Goal: Use online tool/utility: Utilize a website feature to perform a specific function

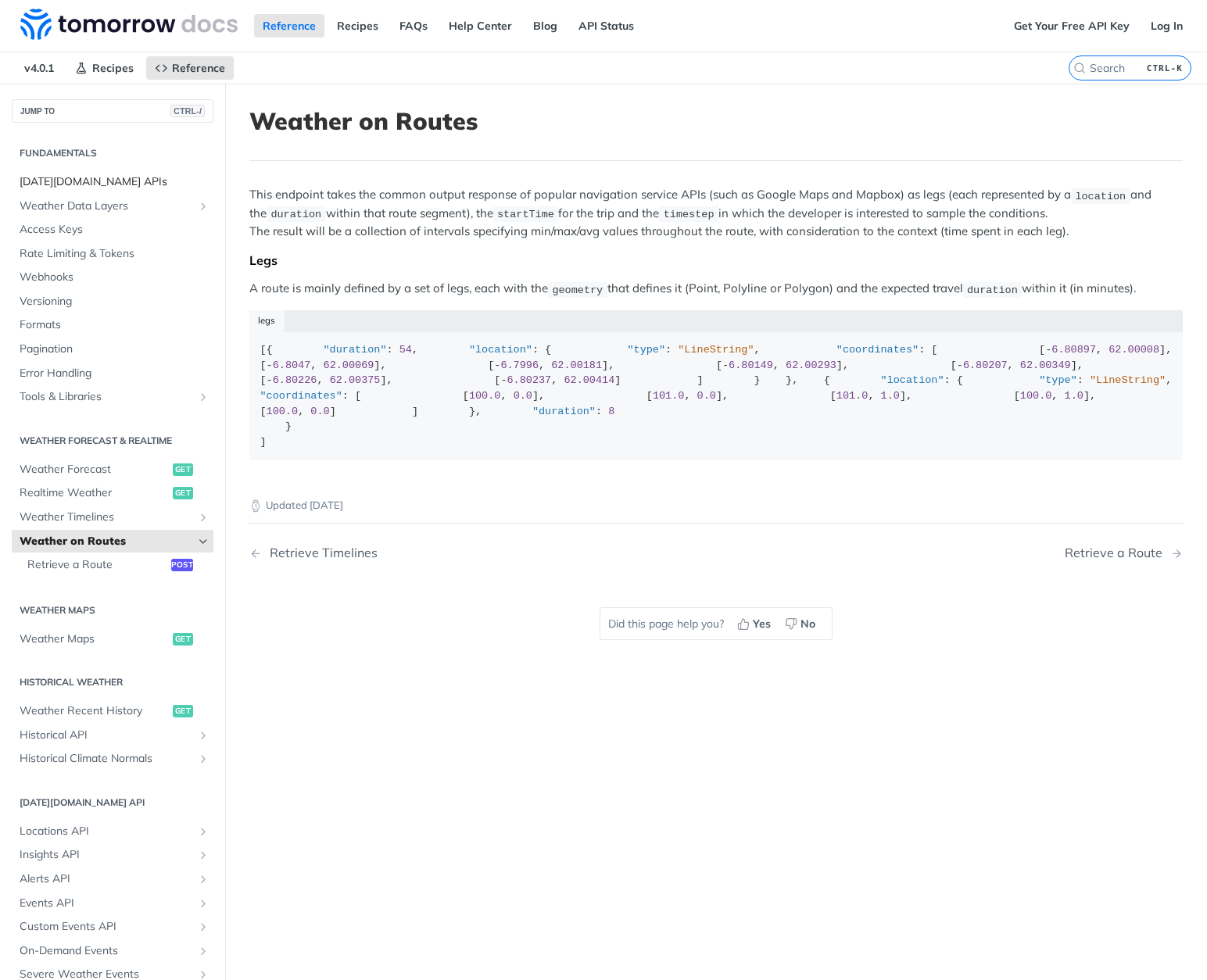
click at [87, 184] on span "[DATE][DOMAIN_NAME] APIs" at bounding box center [114, 182] width 190 height 16
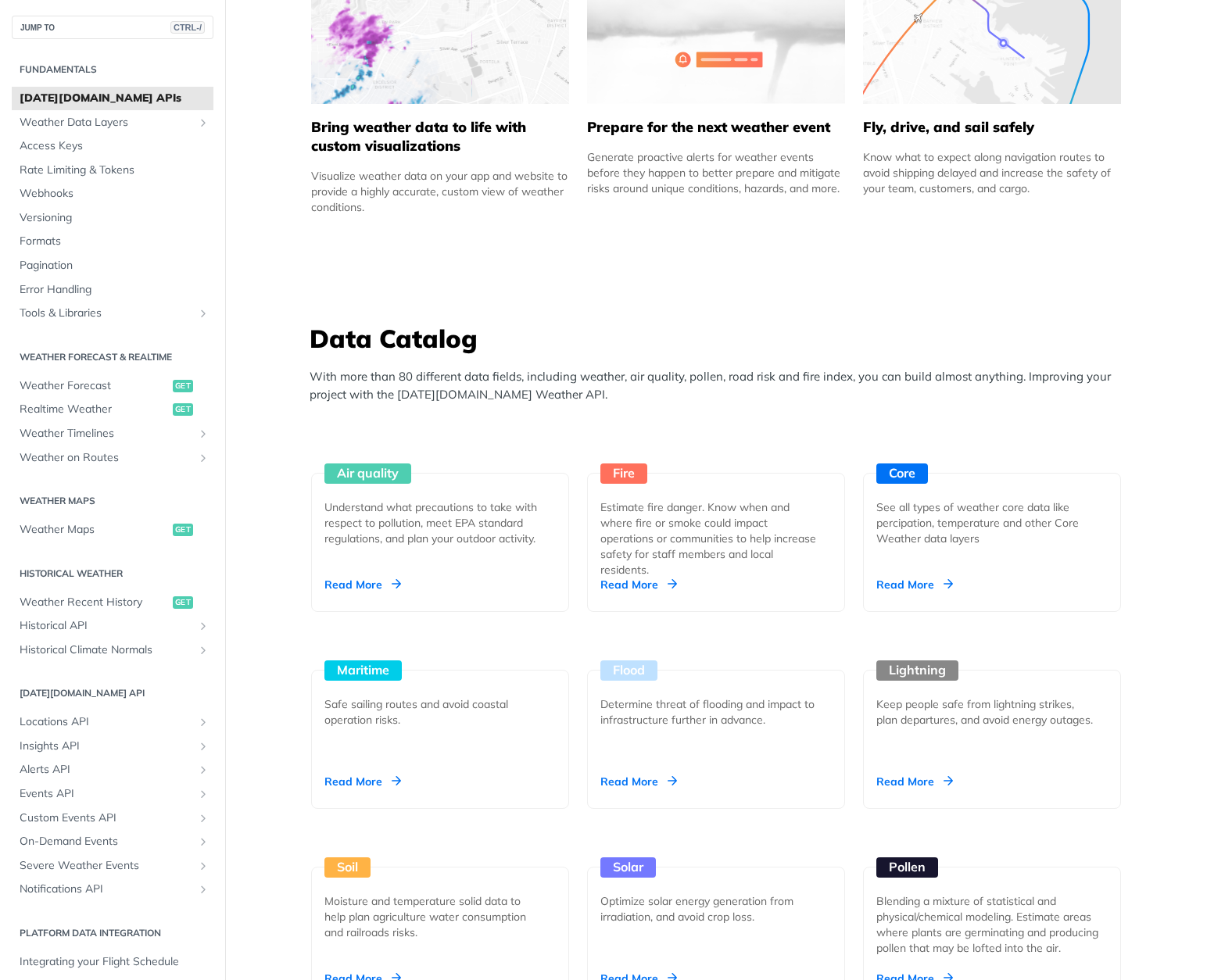
scroll to position [1172, 0]
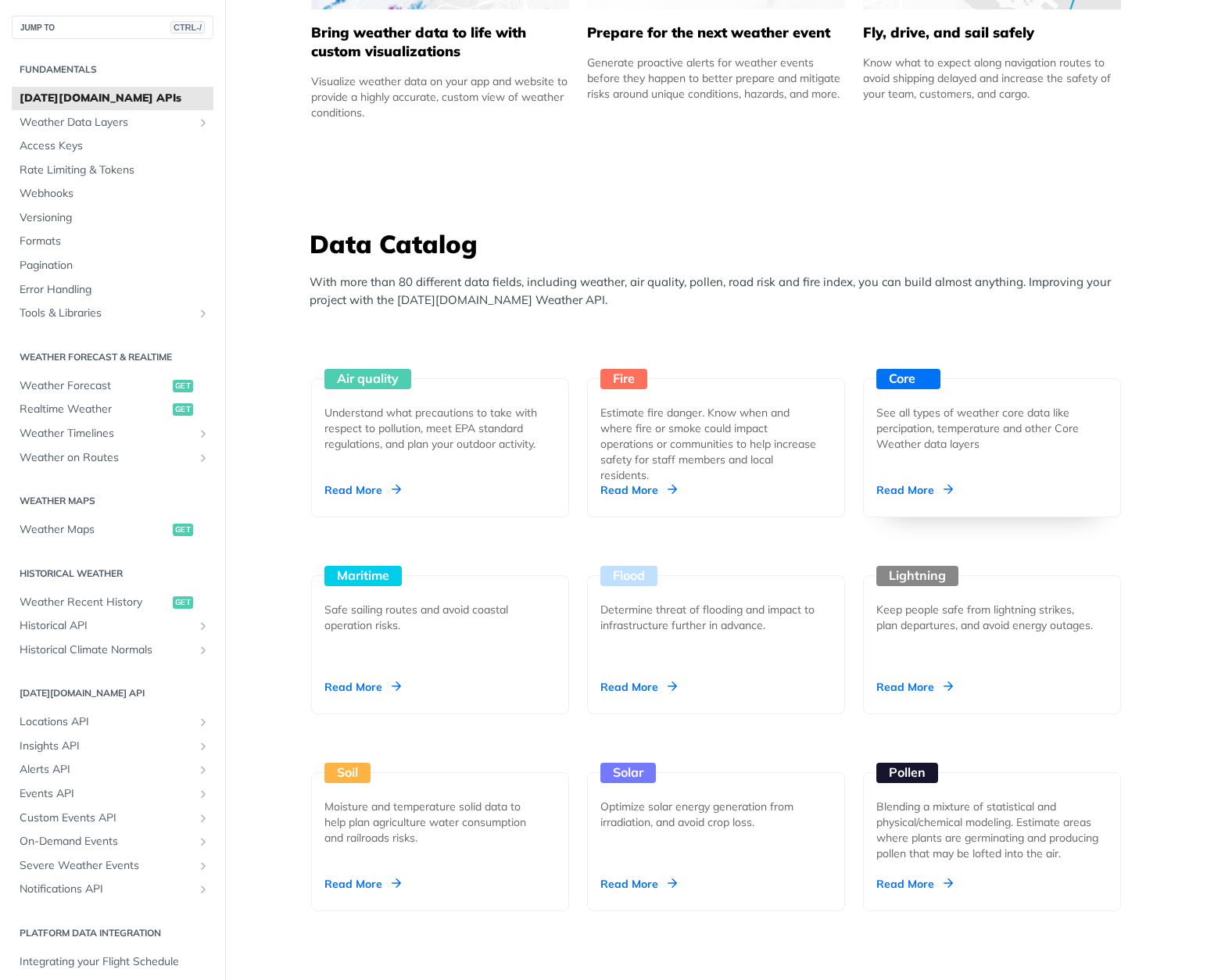
click at [946, 440] on div "See all types of weather core data like percipation, temperature and other Core…" at bounding box center [985, 429] width 219 height 47
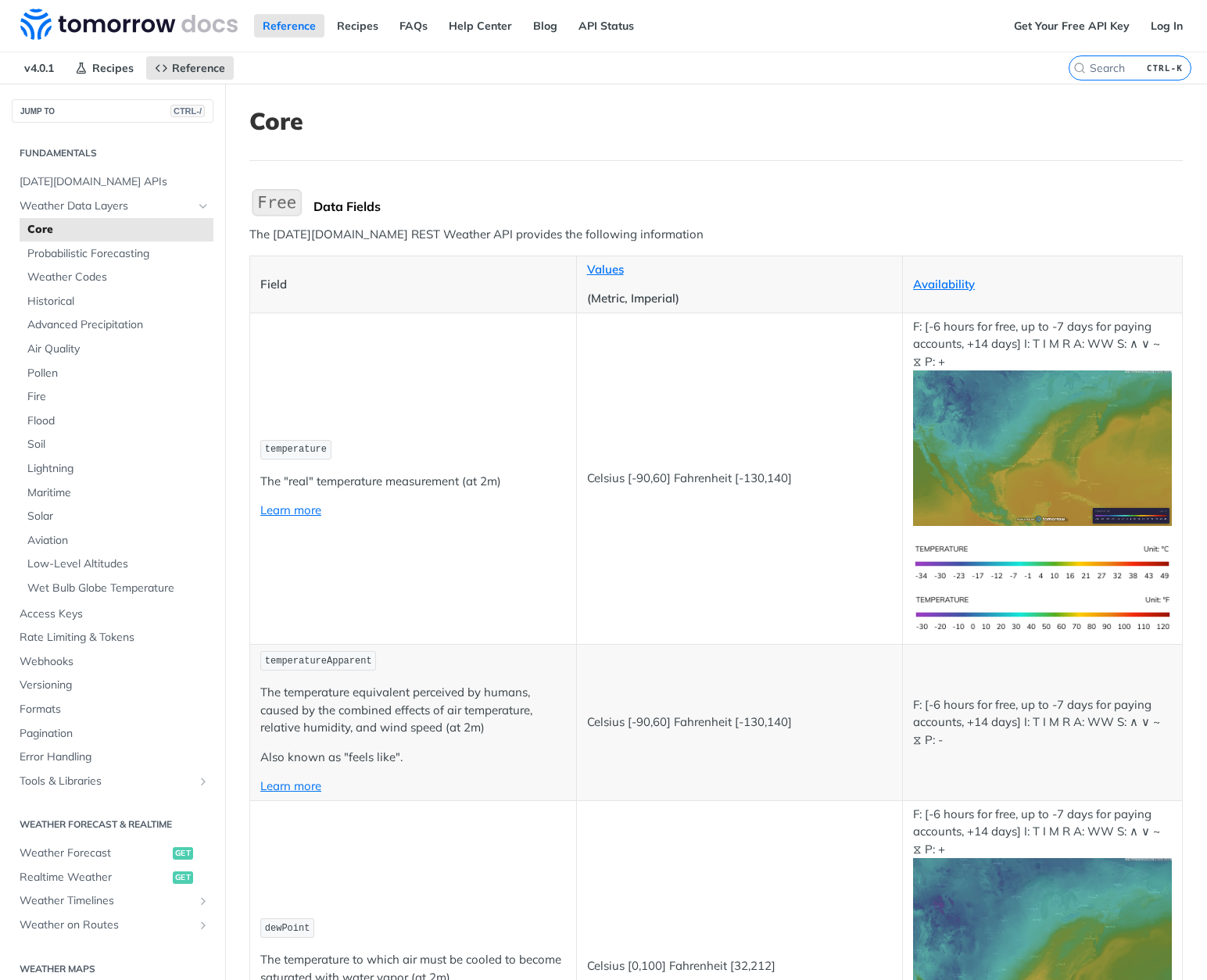
click at [973, 482] on img "Expand image" at bounding box center [1042, 448] width 259 height 155
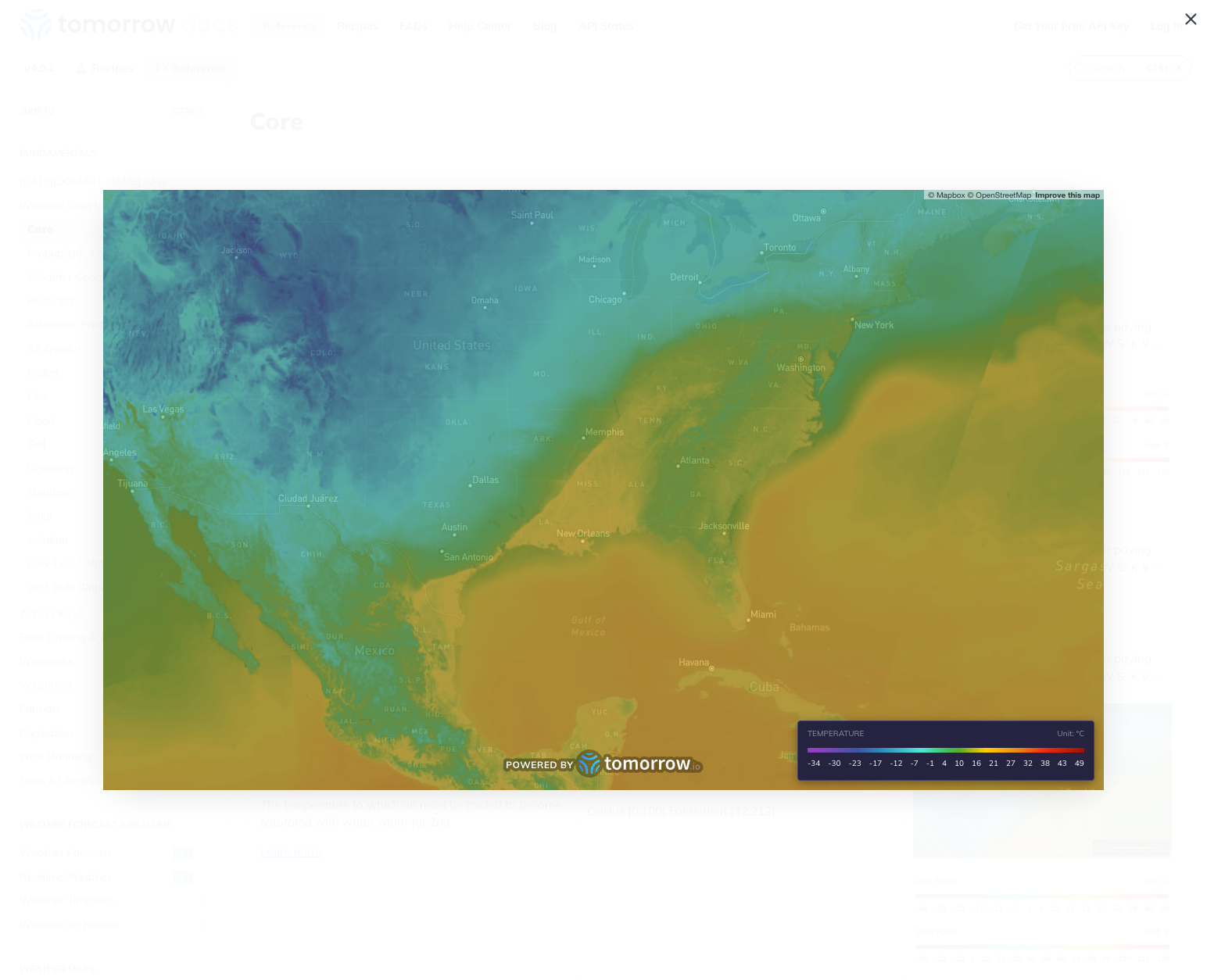
click at [1136, 416] on span "Collapse image" at bounding box center [604, 490] width 1207 height 980
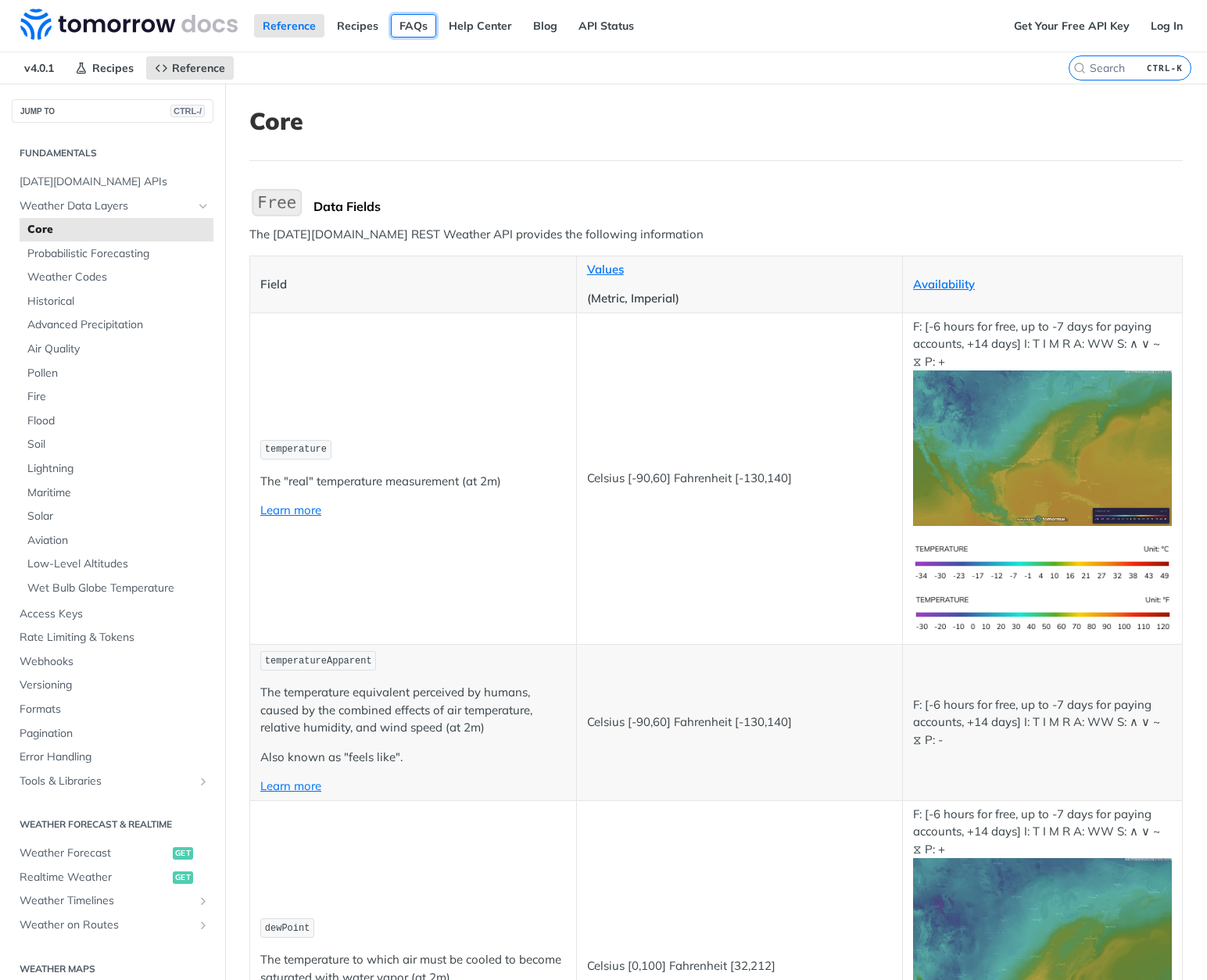
click at [408, 28] on link "FAQs" at bounding box center [414, 26] width 45 height 24
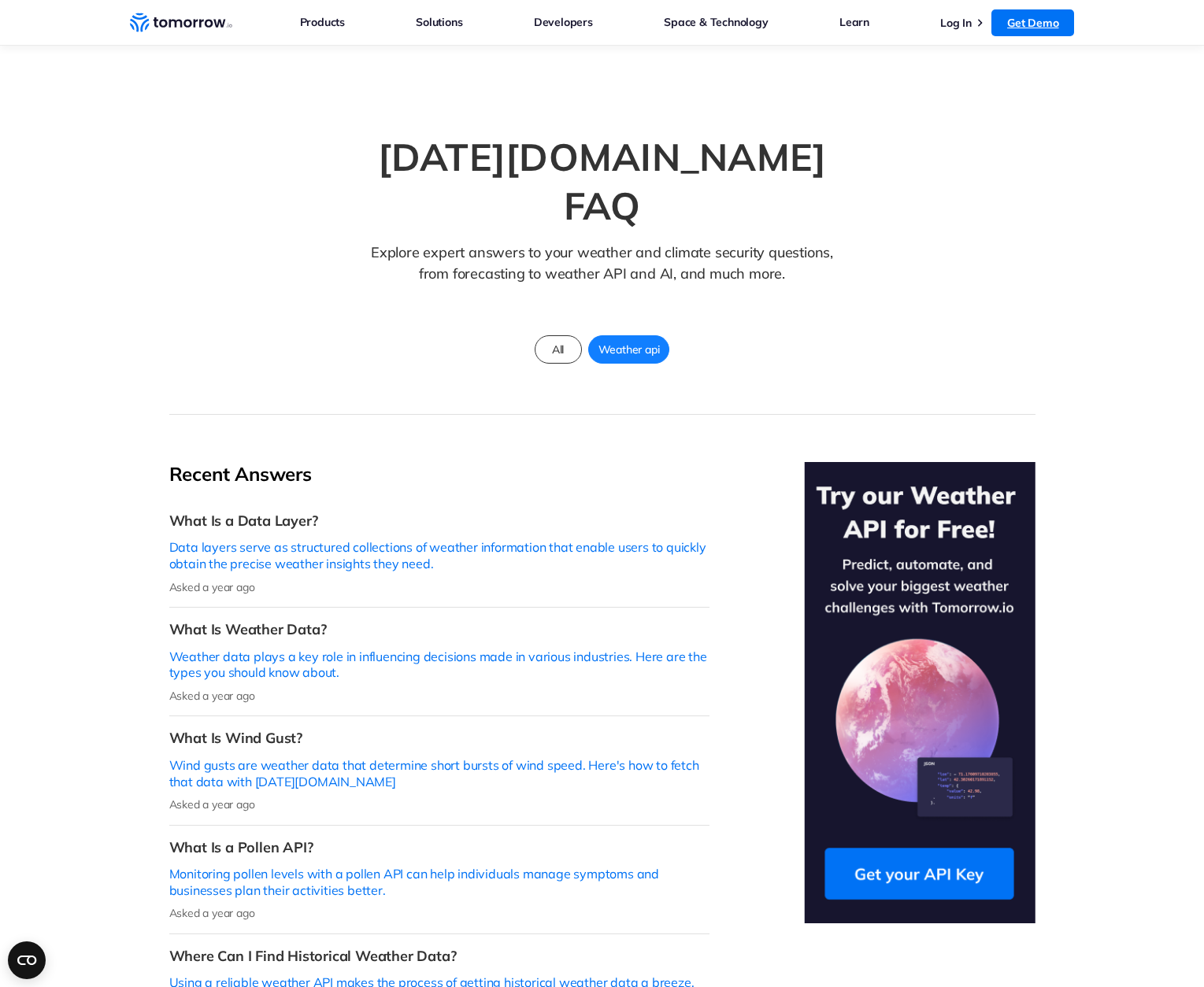
click at [1039, 28] on link "Get Demo" at bounding box center [1033, 23] width 83 height 27
click at [256, 648] on p "Weather data plays a key role in influencing decisions made in various industri…" at bounding box center [439, 664] width 540 height 33
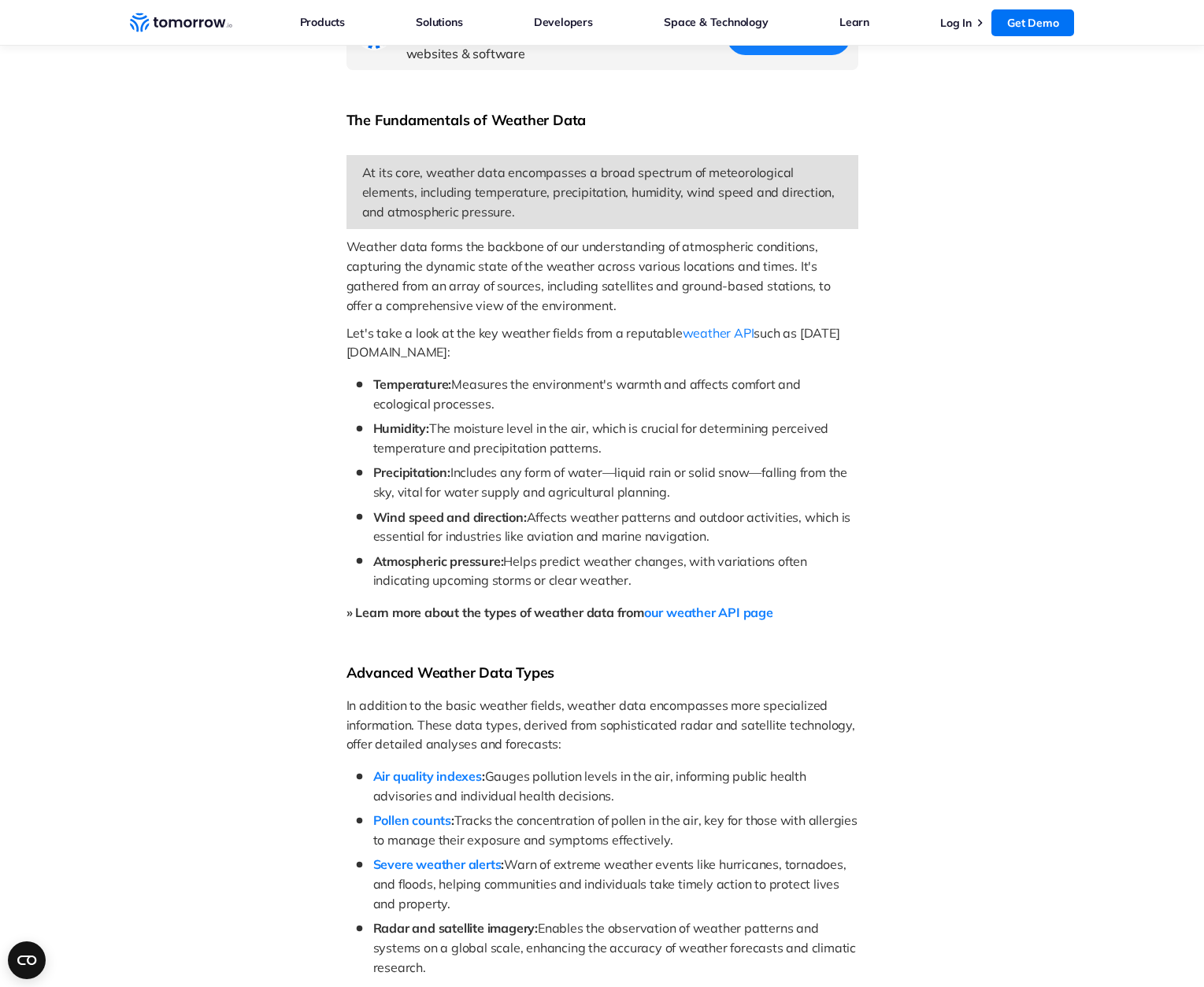
scroll to position [787, 0]
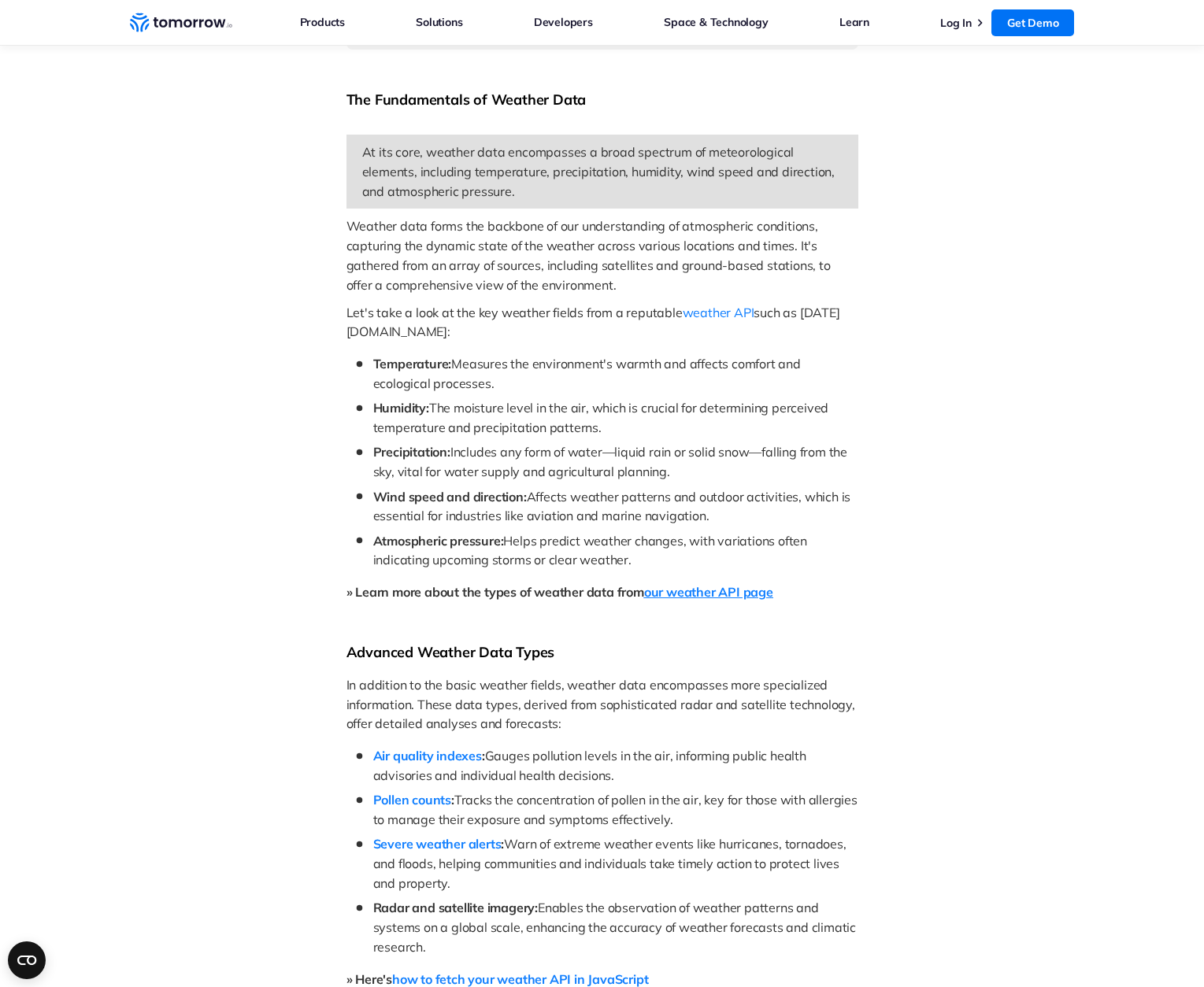
click at [710, 584] on span "our weather API page" at bounding box center [709, 592] width 129 height 16
click at [717, 305] on span "weather API" at bounding box center [718, 312] width 72 height 16
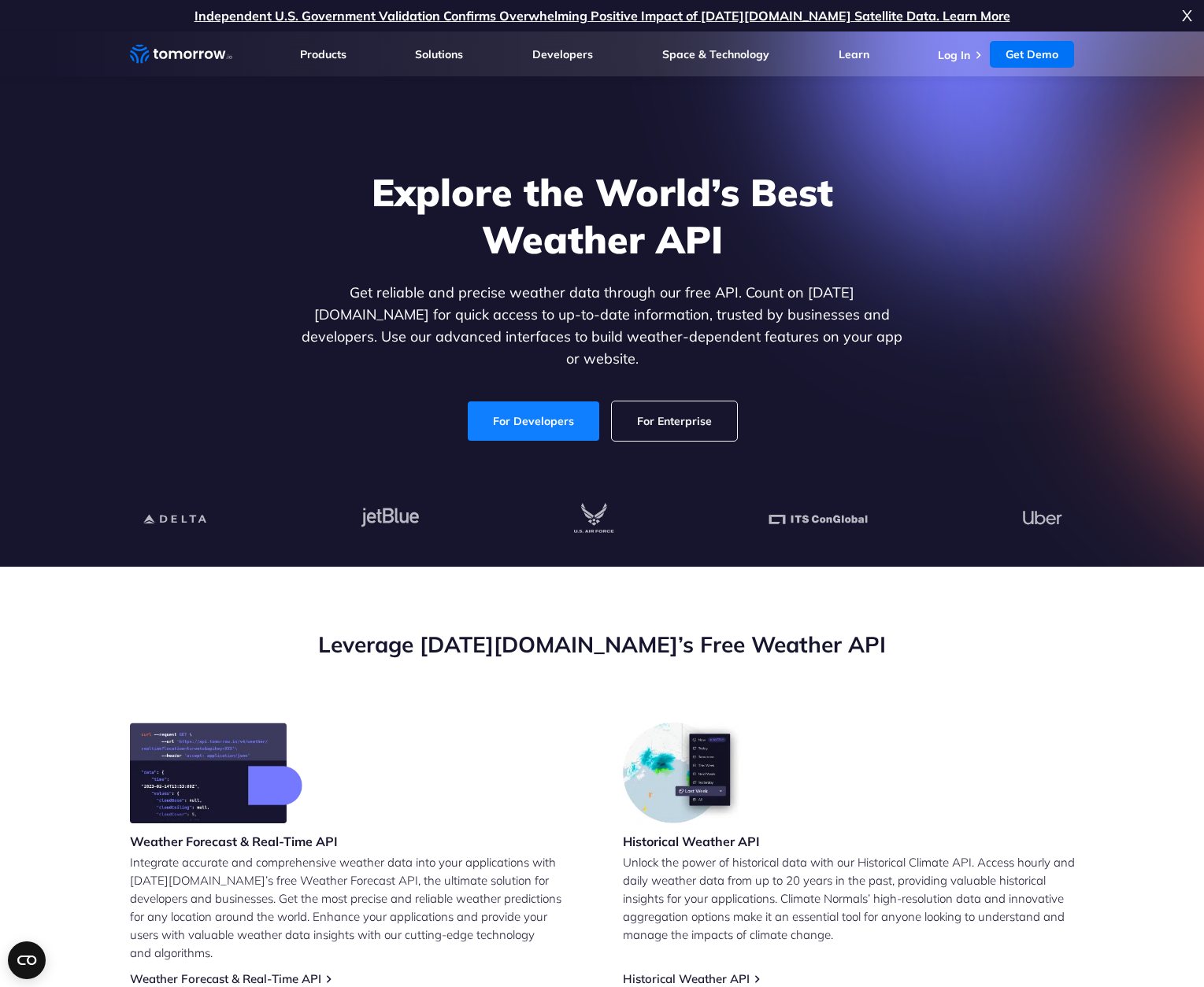
click at [500, 404] on link "For Developers" at bounding box center [533, 421] width 131 height 39
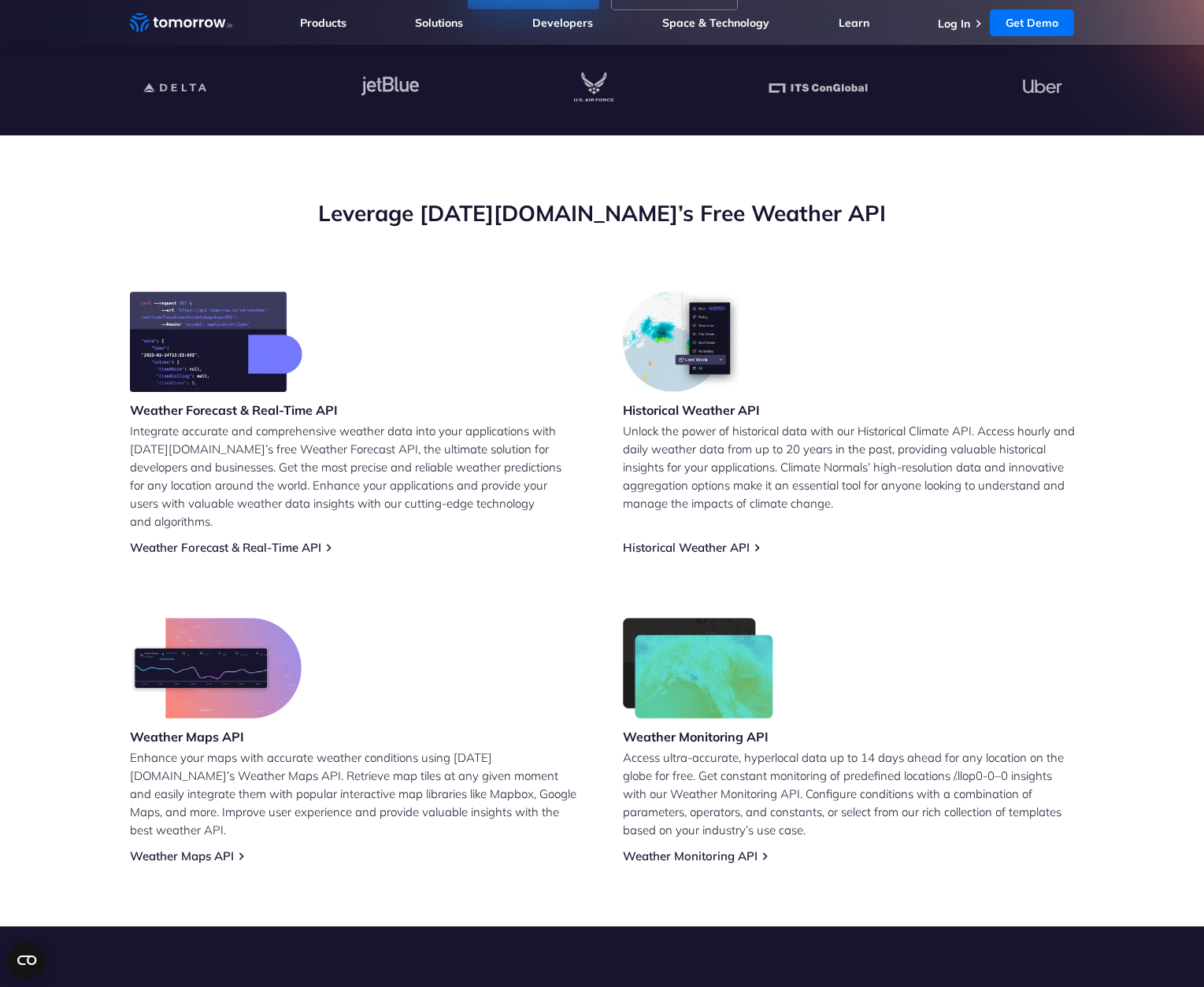
scroll to position [472, 0]
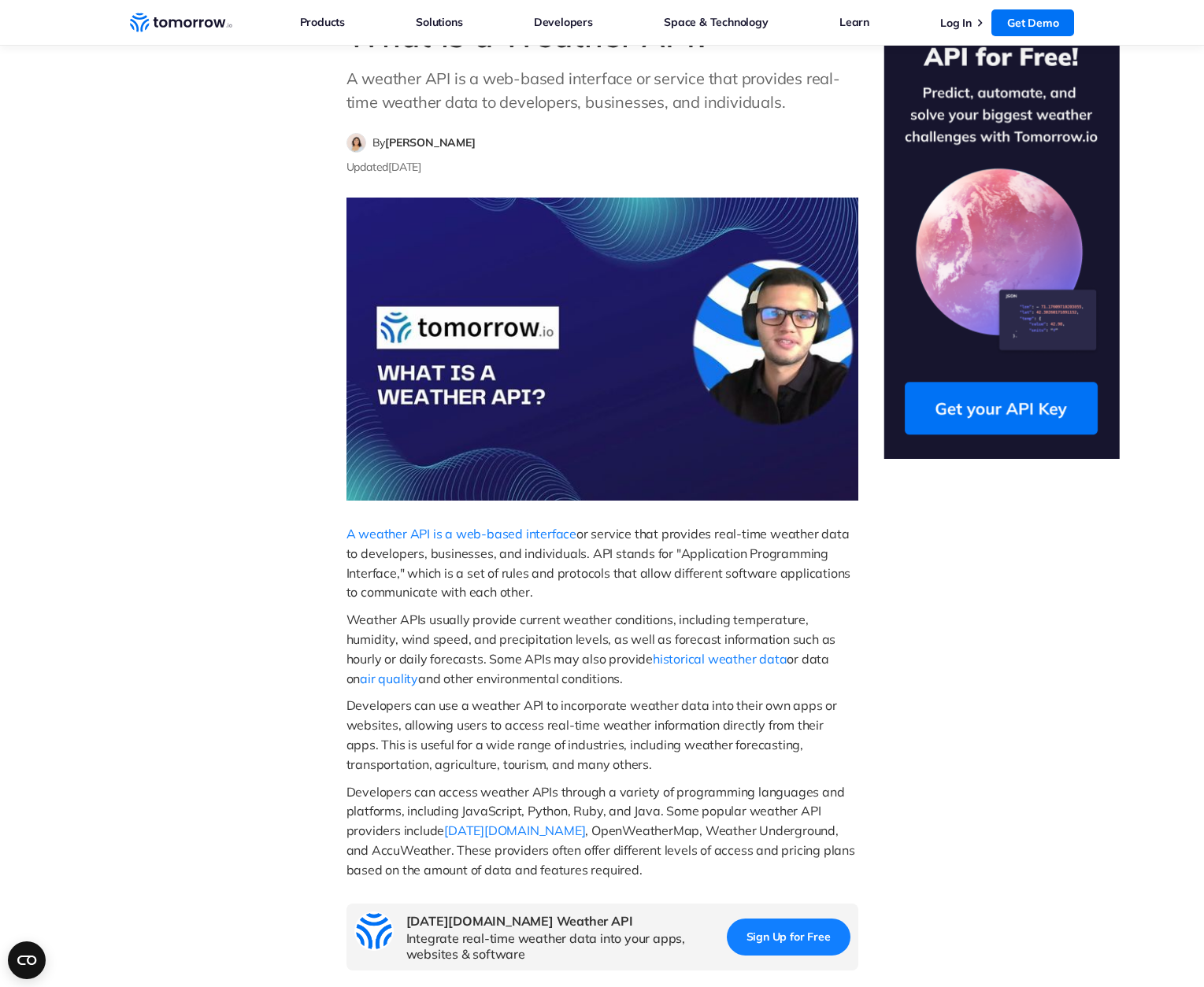
scroll to position [79, 0]
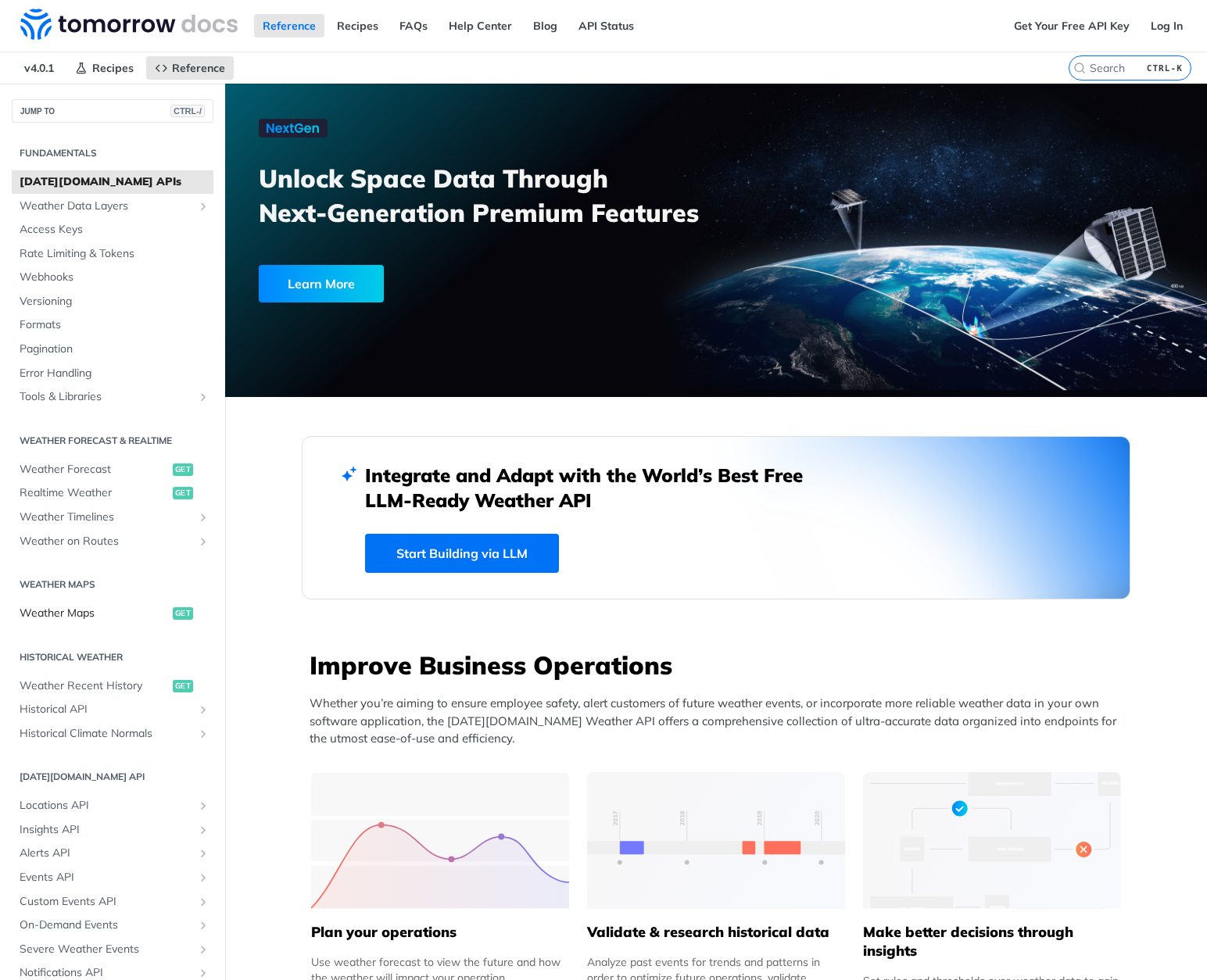
click at [65, 610] on span "Weather Maps" at bounding box center [94, 614] width 150 height 16
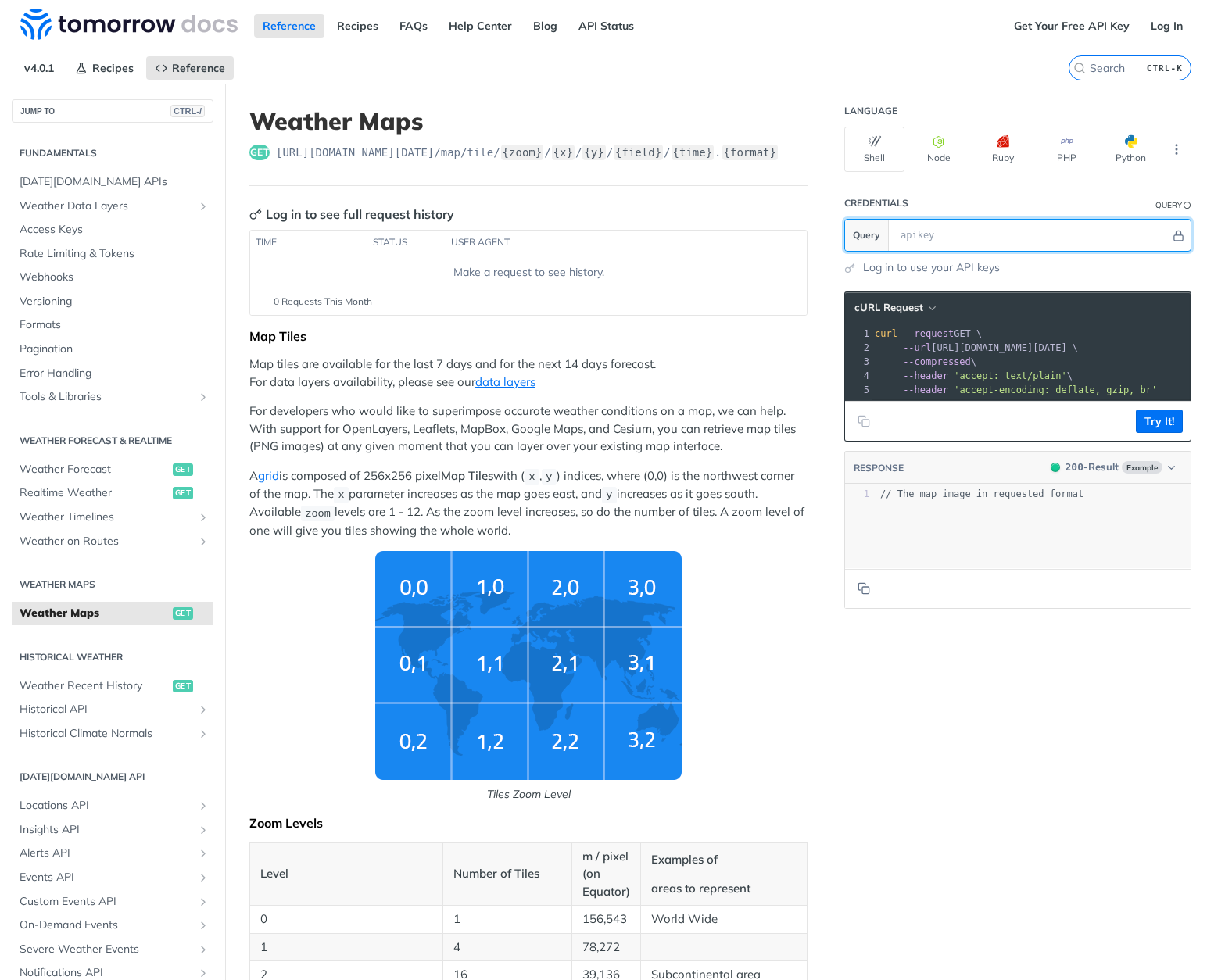
click at [949, 228] on input "text" at bounding box center [1031, 234] width 277 height 31
paste input "l1dFJBFbiO9qNpQCCybA1nlPGOhNMSi5"
type input "l1dFJBFbiO9qNpQCCybA1nlPGOhNMSi5"
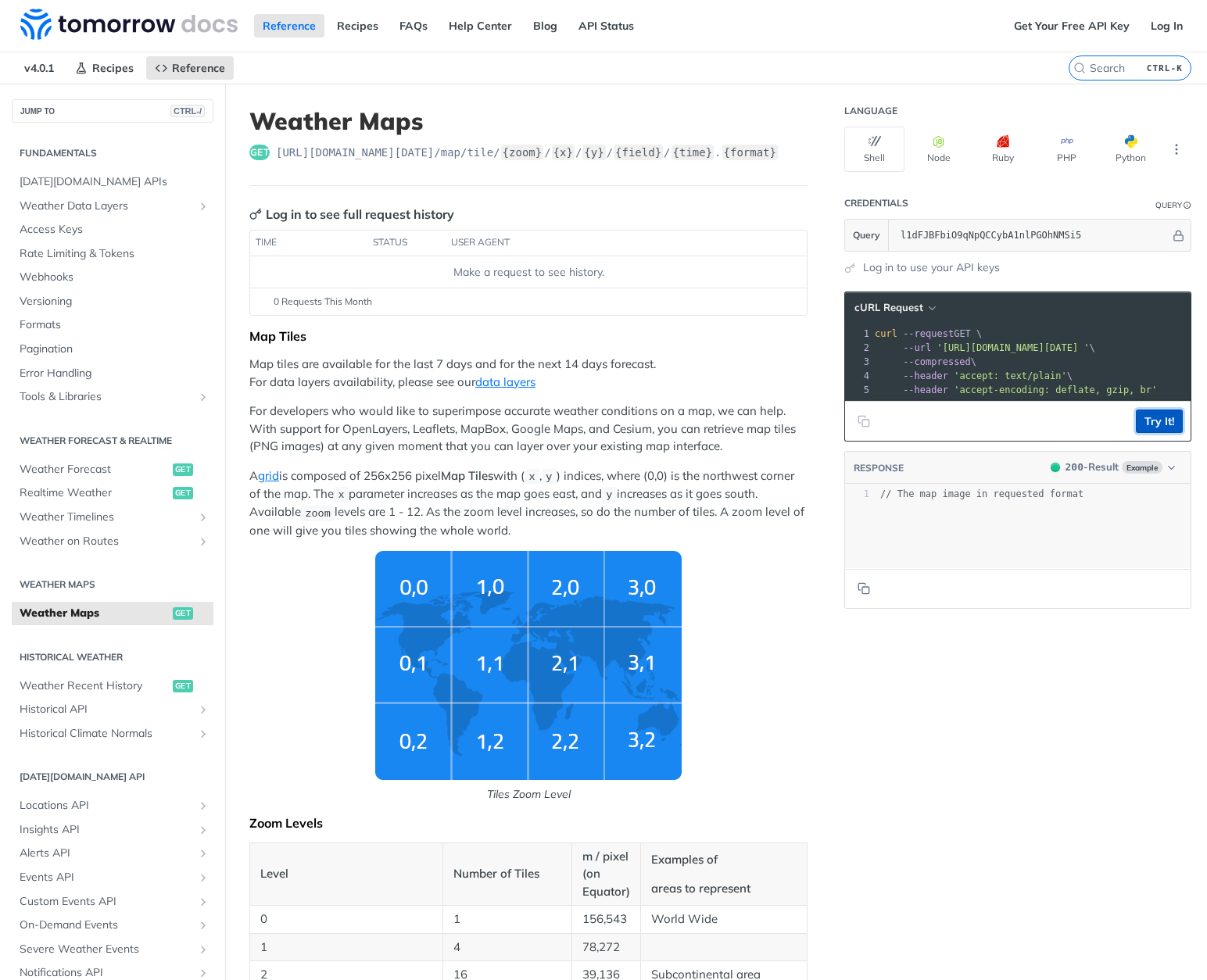
click at [1150, 428] on button "Try It!" at bounding box center [1159, 421] width 47 height 24
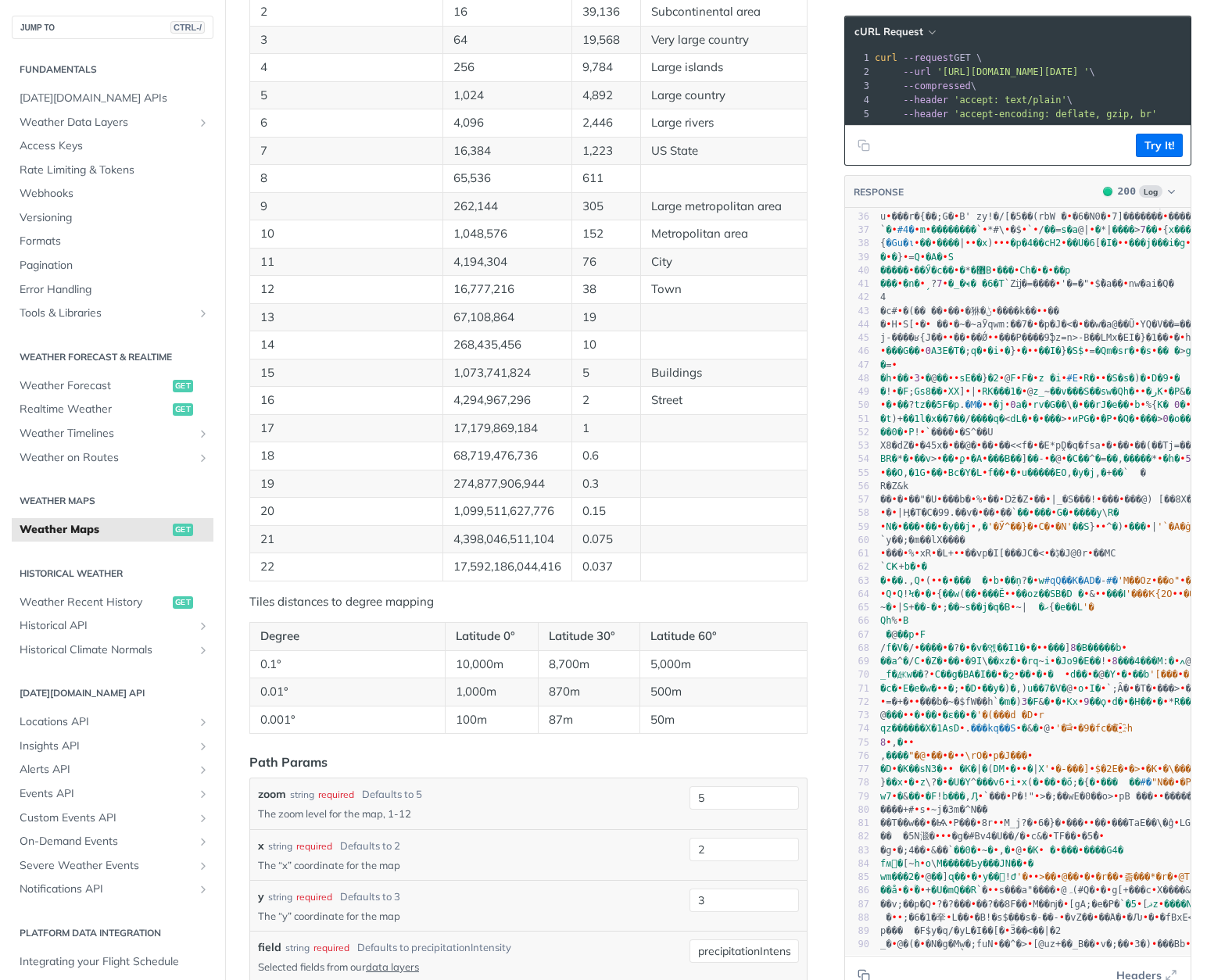
scroll to position [1016, 0]
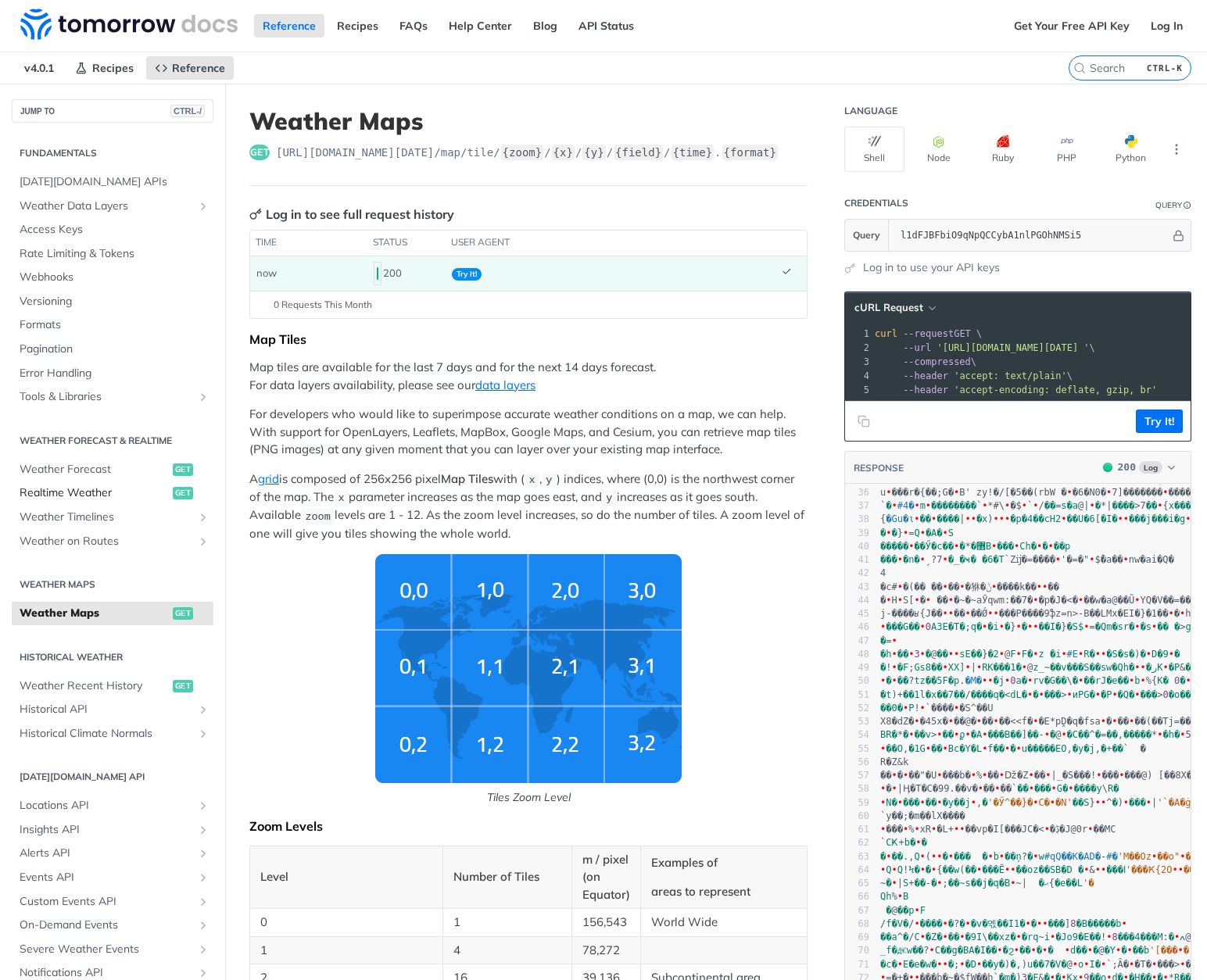
click at [90, 494] on span "Realtime Weather" at bounding box center [94, 493] width 150 height 16
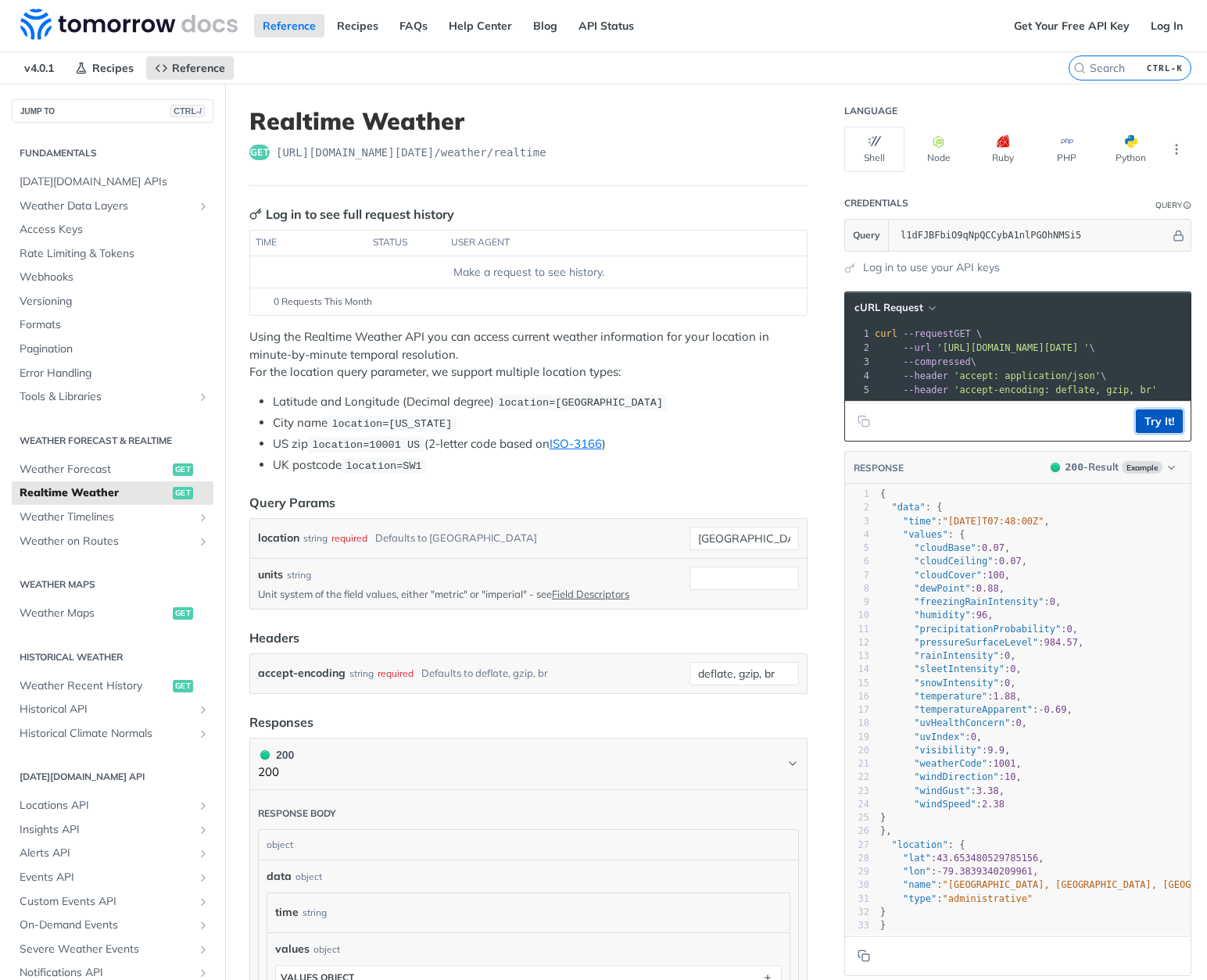
click at [1150, 431] on button "Try It!" at bounding box center [1159, 421] width 47 height 24
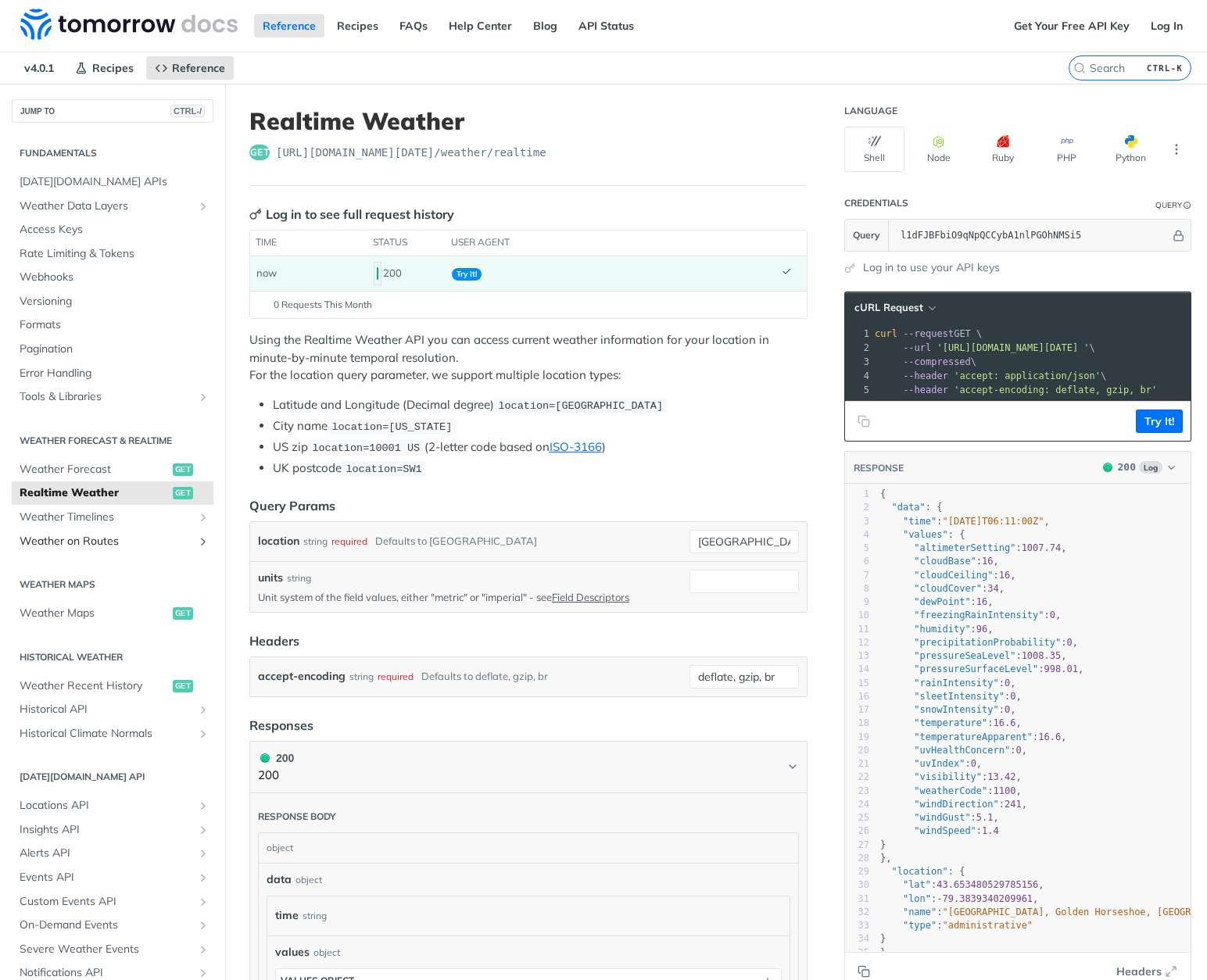
click at [83, 544] on span "Weather on Routes" at bounding box center [106, 541] width 173 height 16
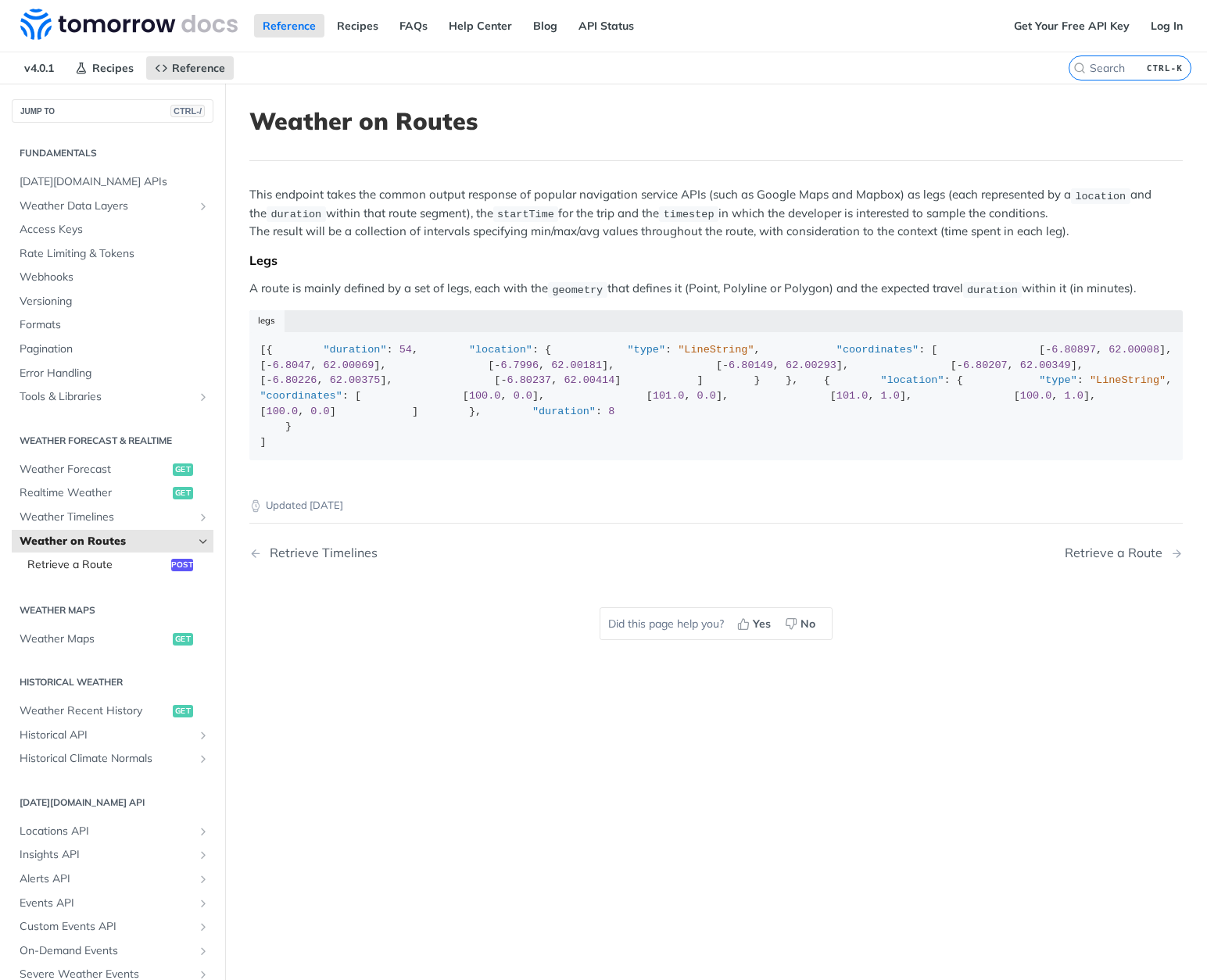
click at [83, 567] on span "Retrieve a Route" at bounding box center [98, 565] width 140 height 16
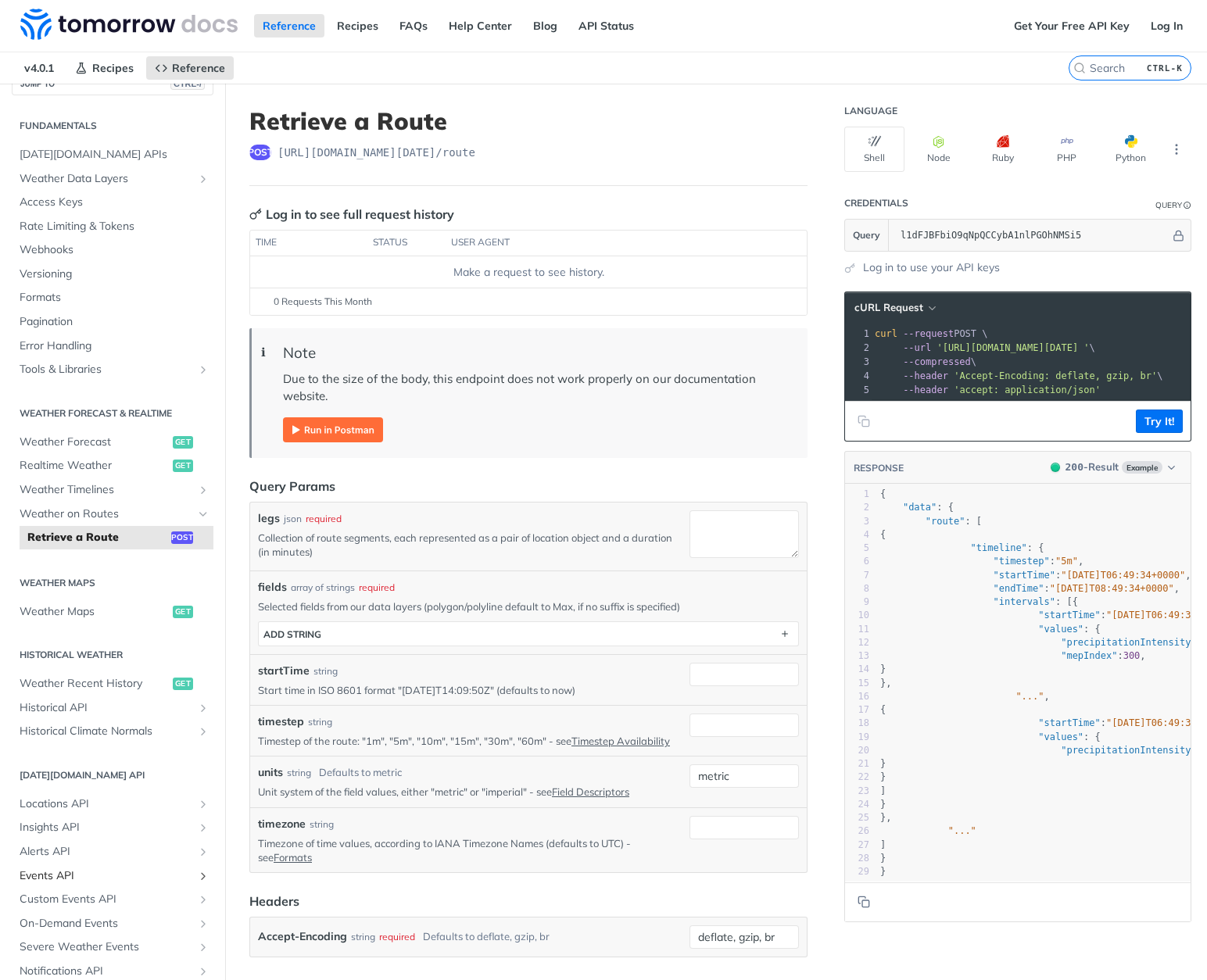
scroll to position [83, 0]
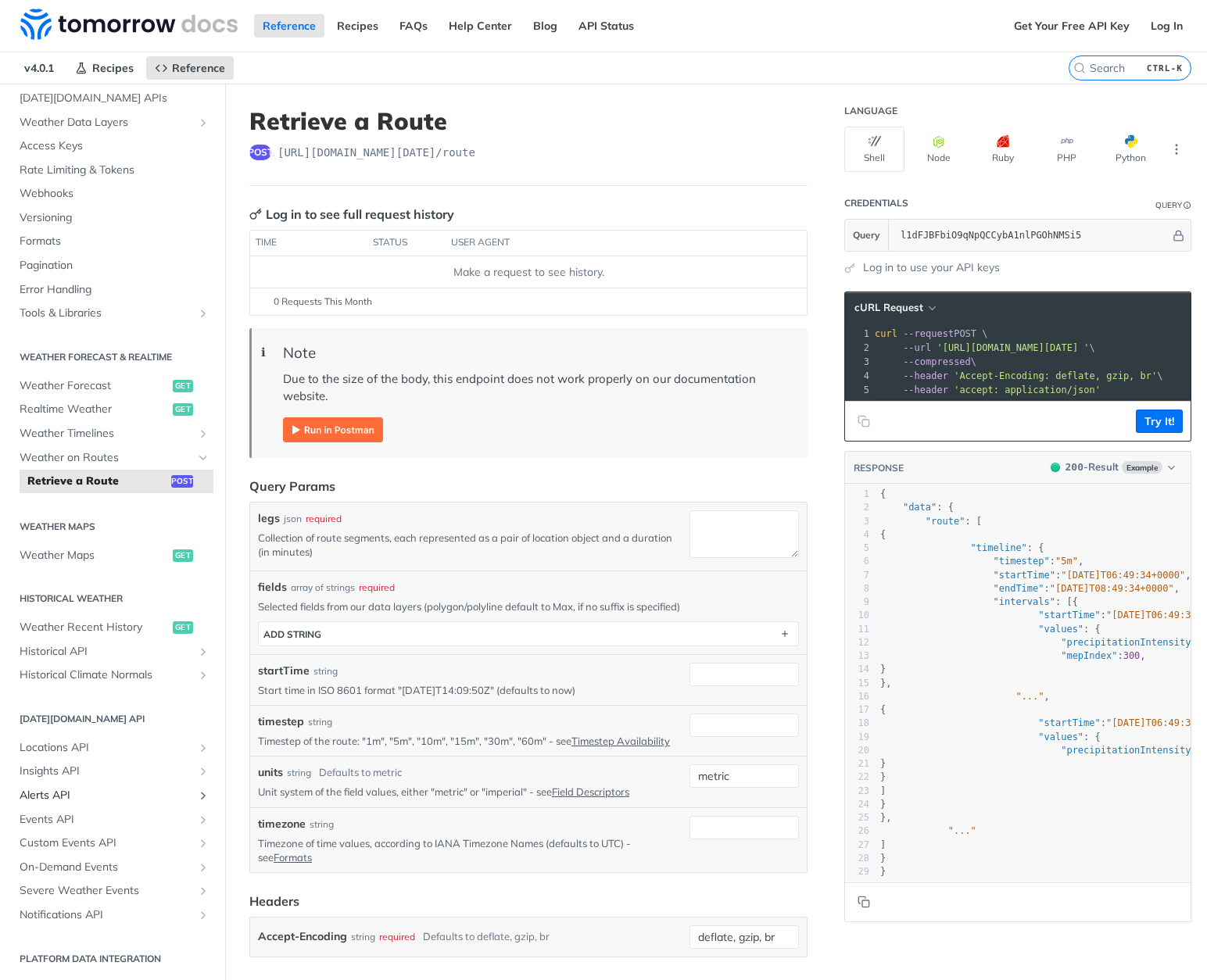
click at [55, 797] on span "Alerts API" at bounding box center [106, 795] width 173 height 16
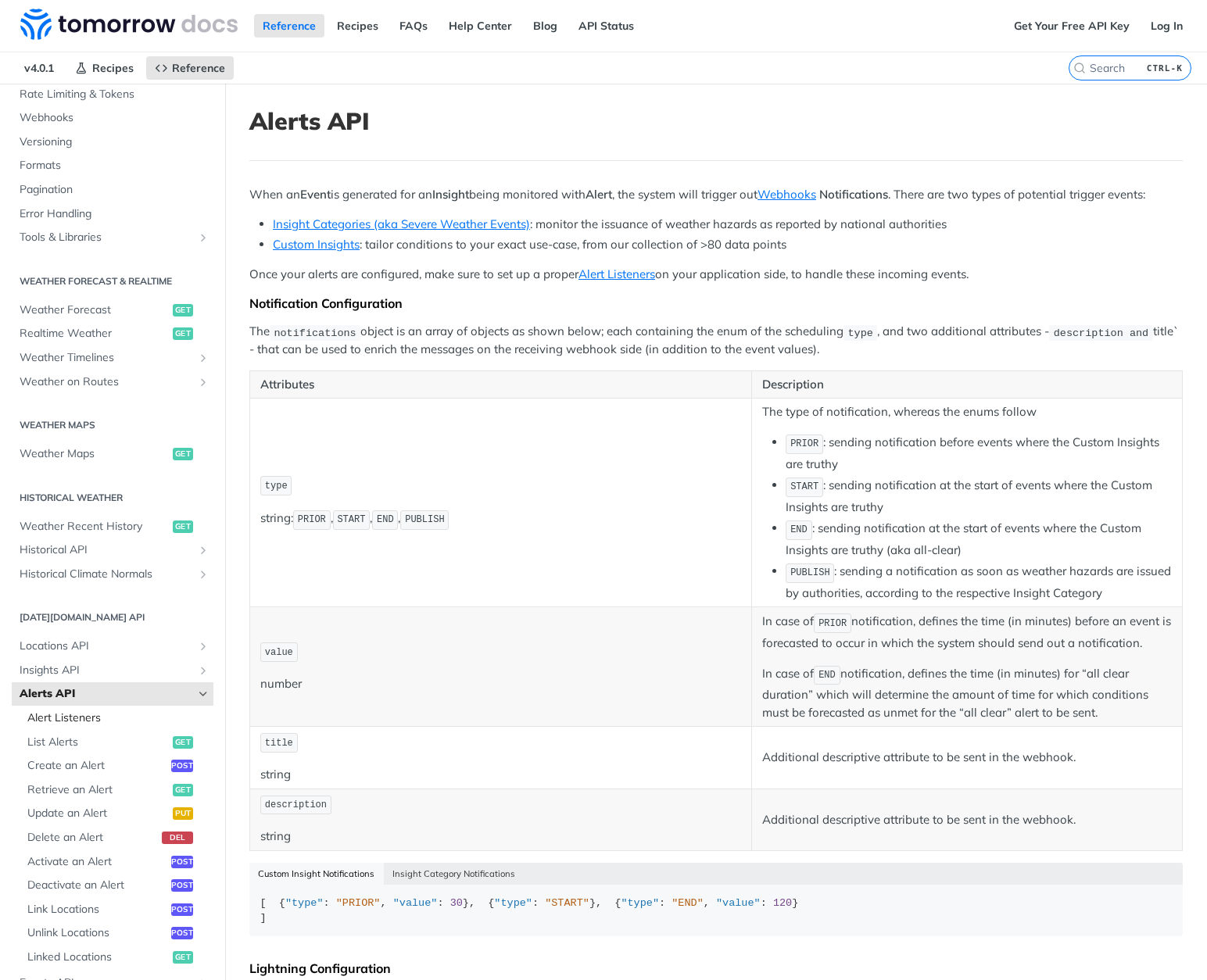
scroll to position [161, 0]
click at [98, 788] on span "Retrieve an Alert" at bounding box center [98, 788] width 141 height 16
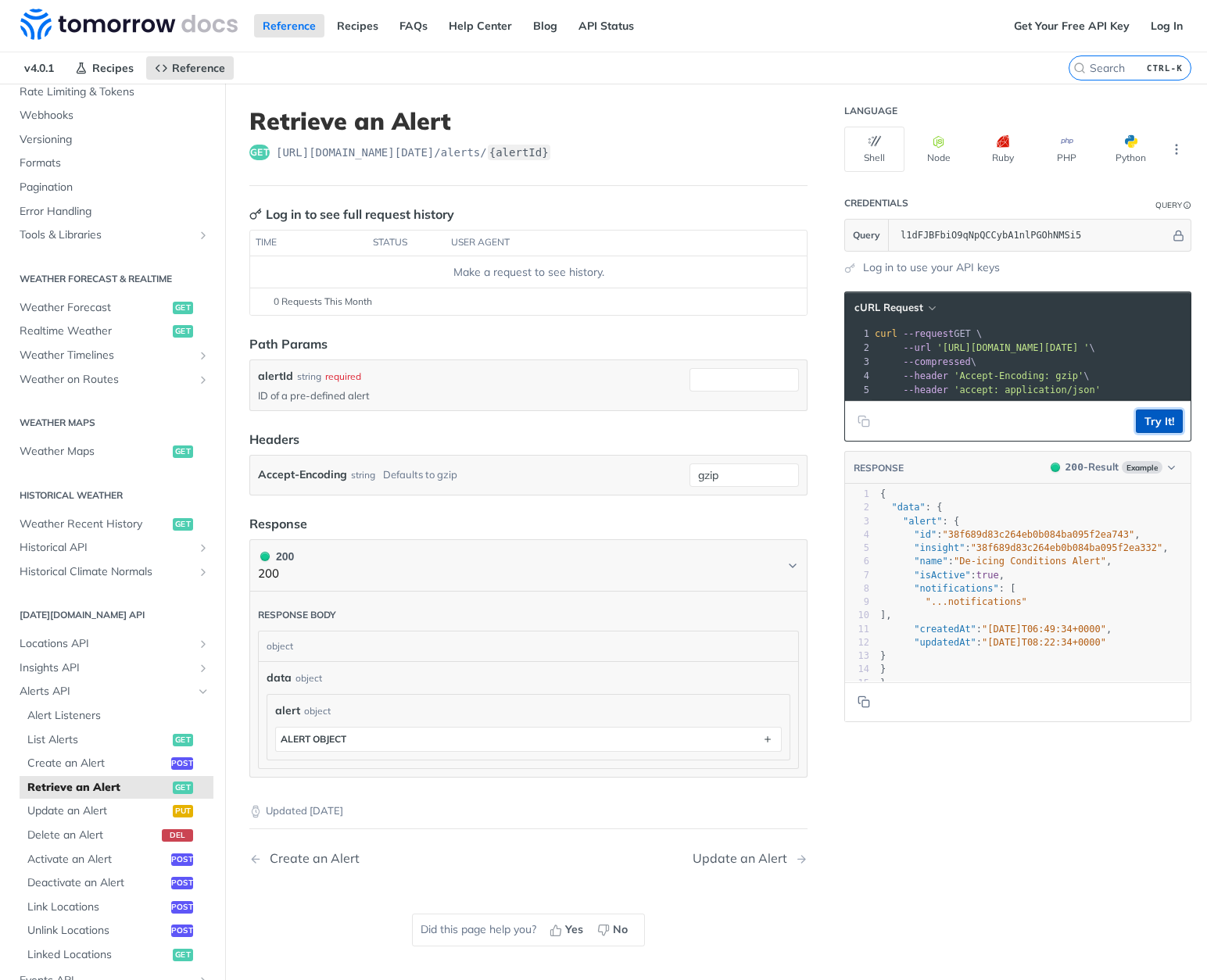
click at [1147, 433] on button "Try It!" at bounding box center [1159, 421] width 47 height 24
